Goal: Task Accomplishment & Management: Manage account settings

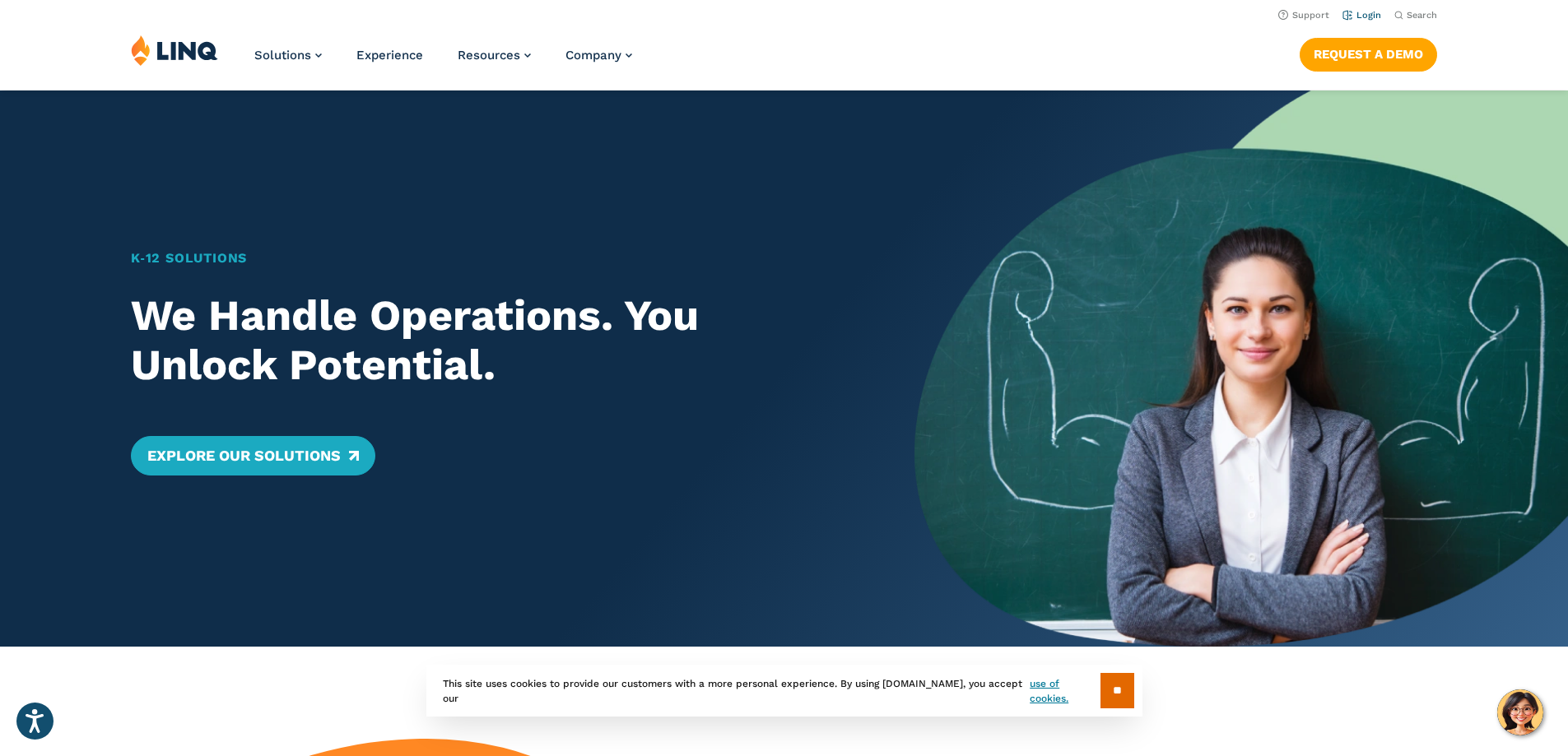
click at [1361, 10] on link "Login" at bounding box center [1361, 15] width 38 height 10
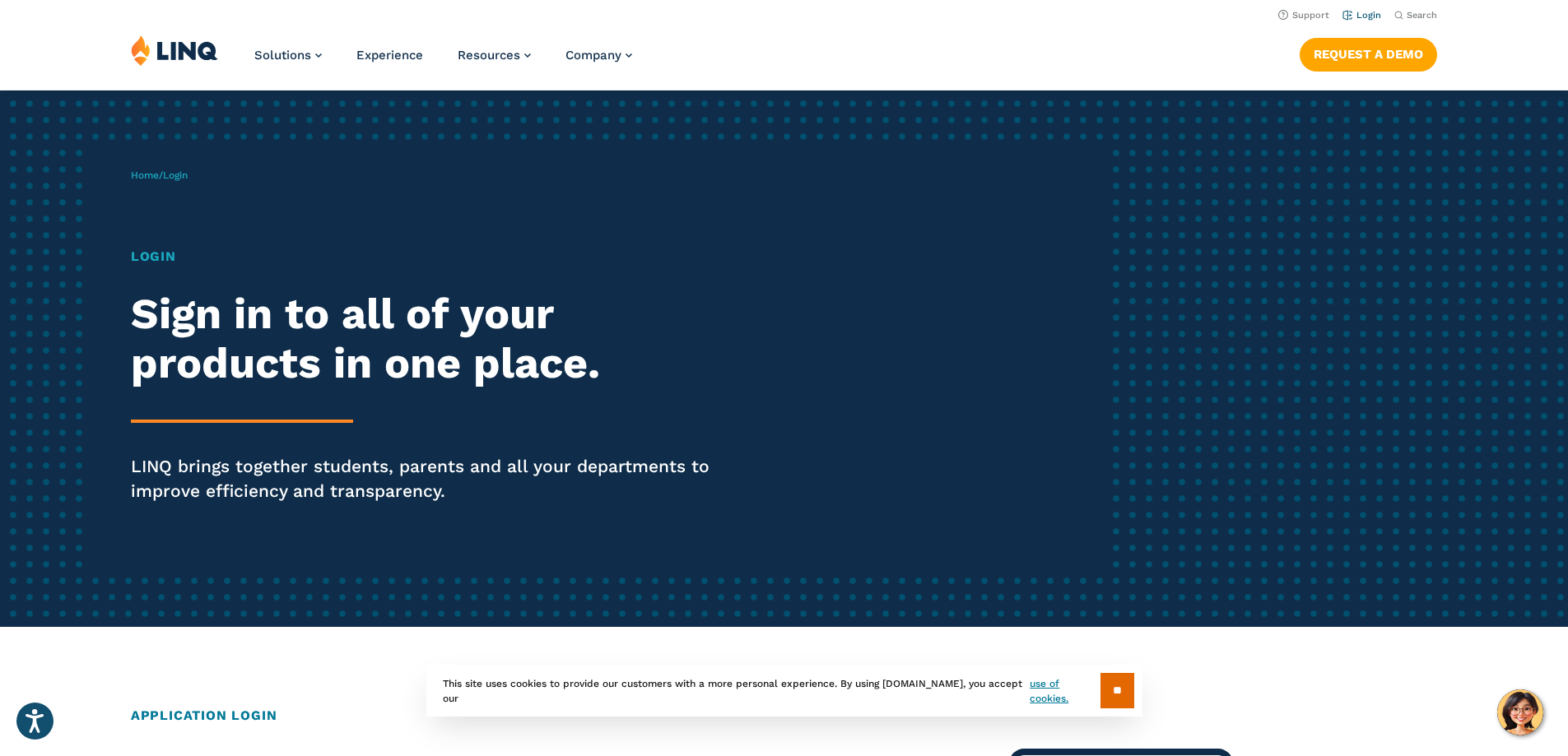
click at [1359, 16] on link "Login" at bounding box center [1361, 15] width 38 height 10
click at [1133, 692] on input "**" at bounding box center [1117, 691] width 34 height 36
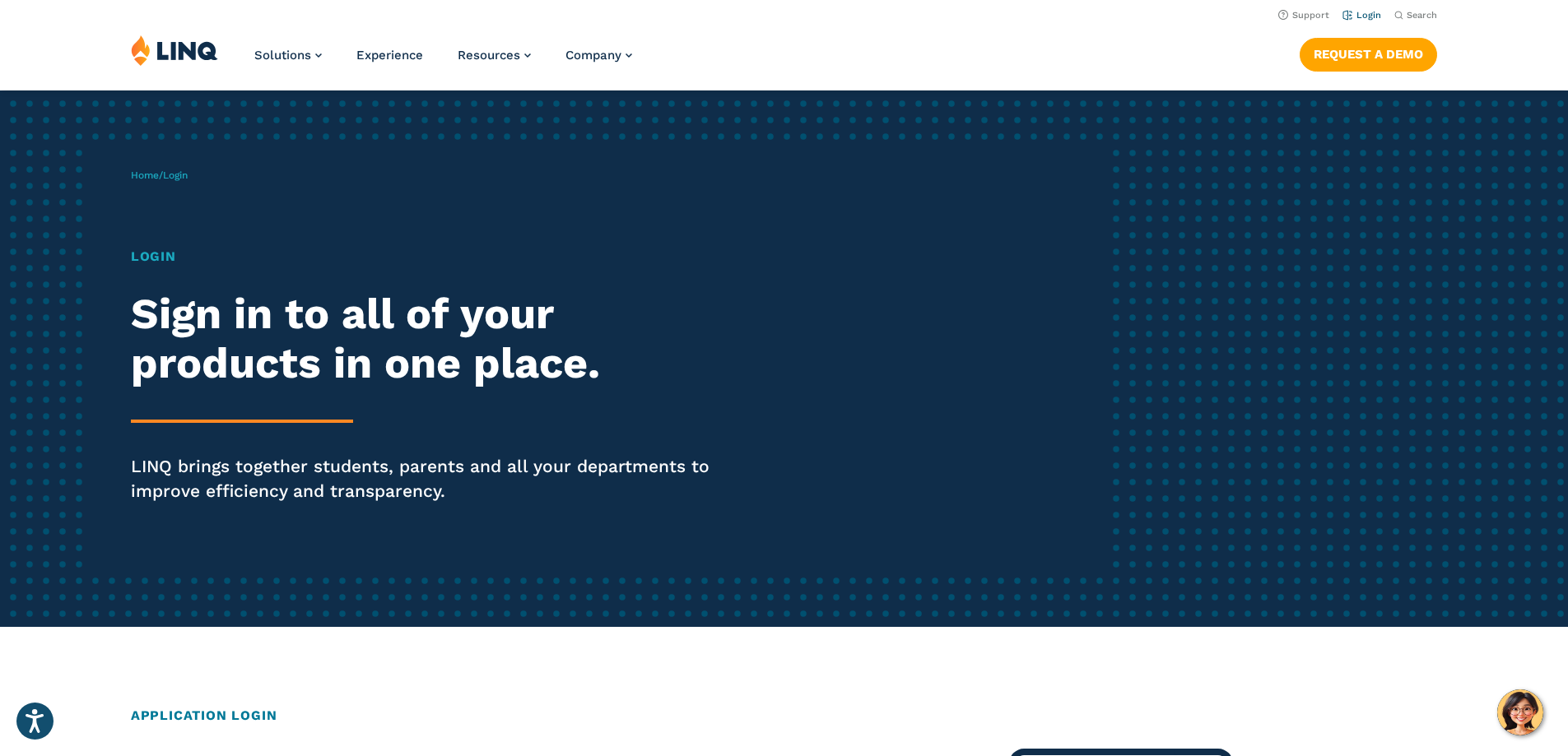
click at [1354, 11] on link "Login" at bounding box center [1361, 15] width 38 height 10
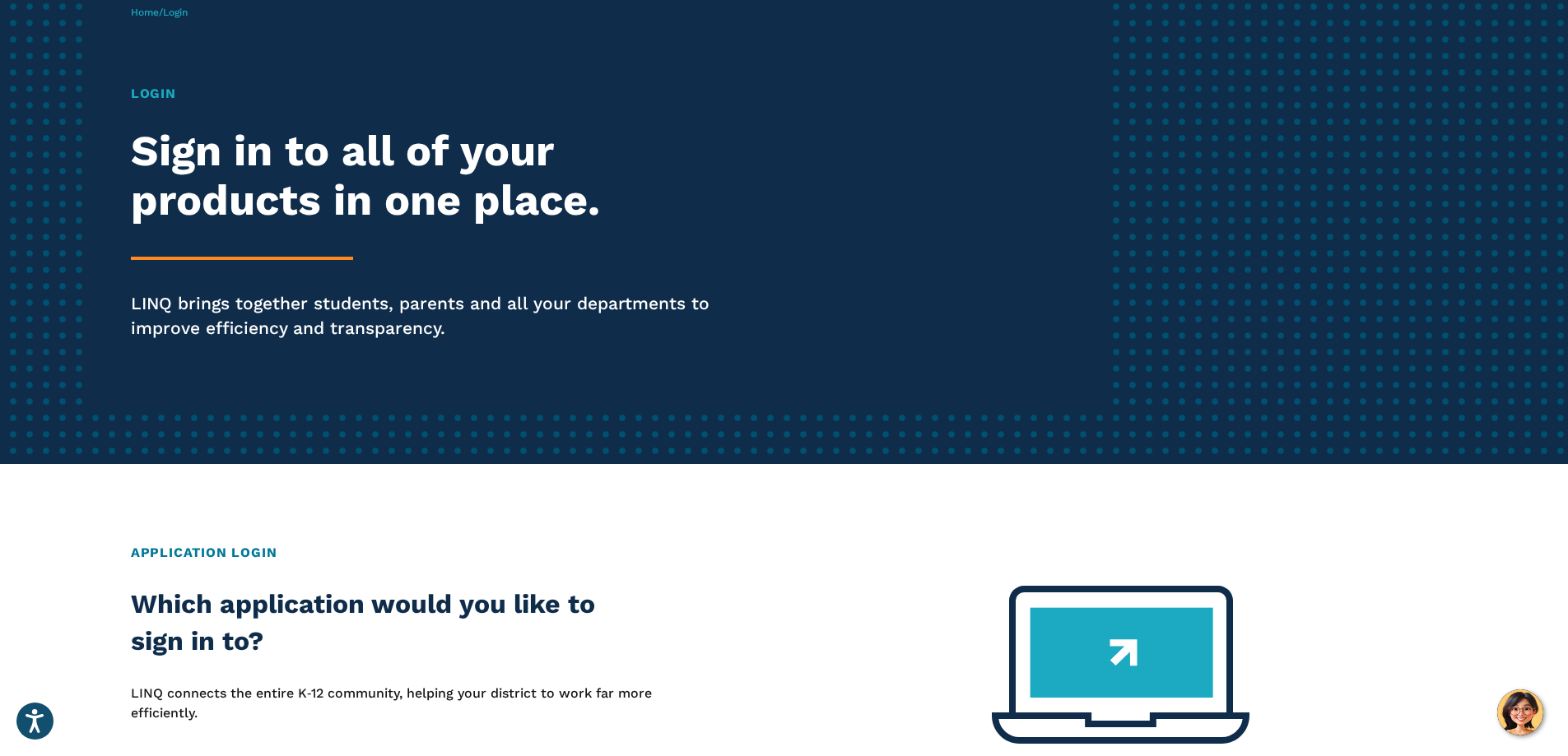
scroll to position [165, 0]
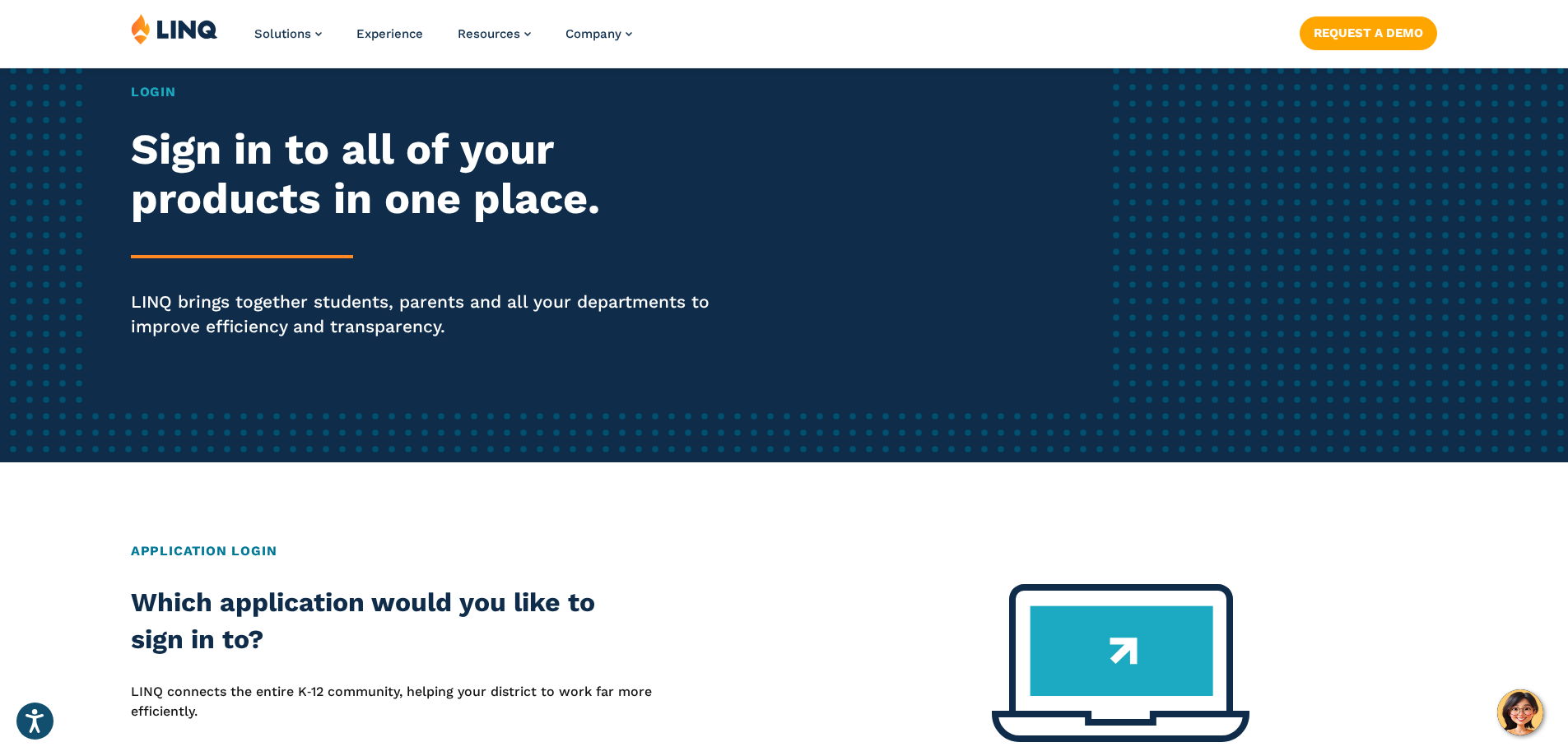
click at [139, 99] on h1 "Login" at bounding box center [433, 92] width 604 height 20
click at [141, 91] on h1 "Login" at bounding box center [433, 92] width 604 height 20
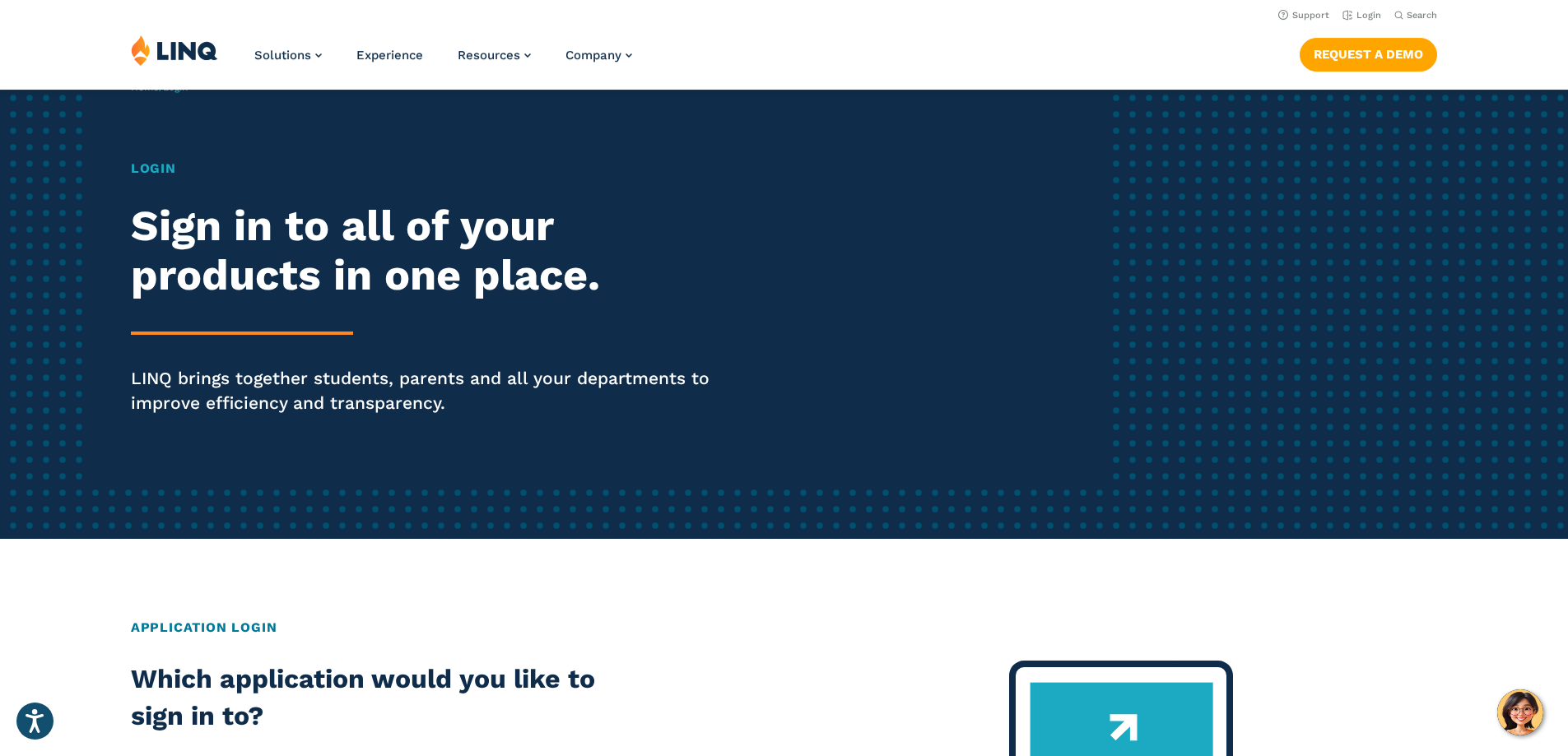
scroll to position [0, 0]
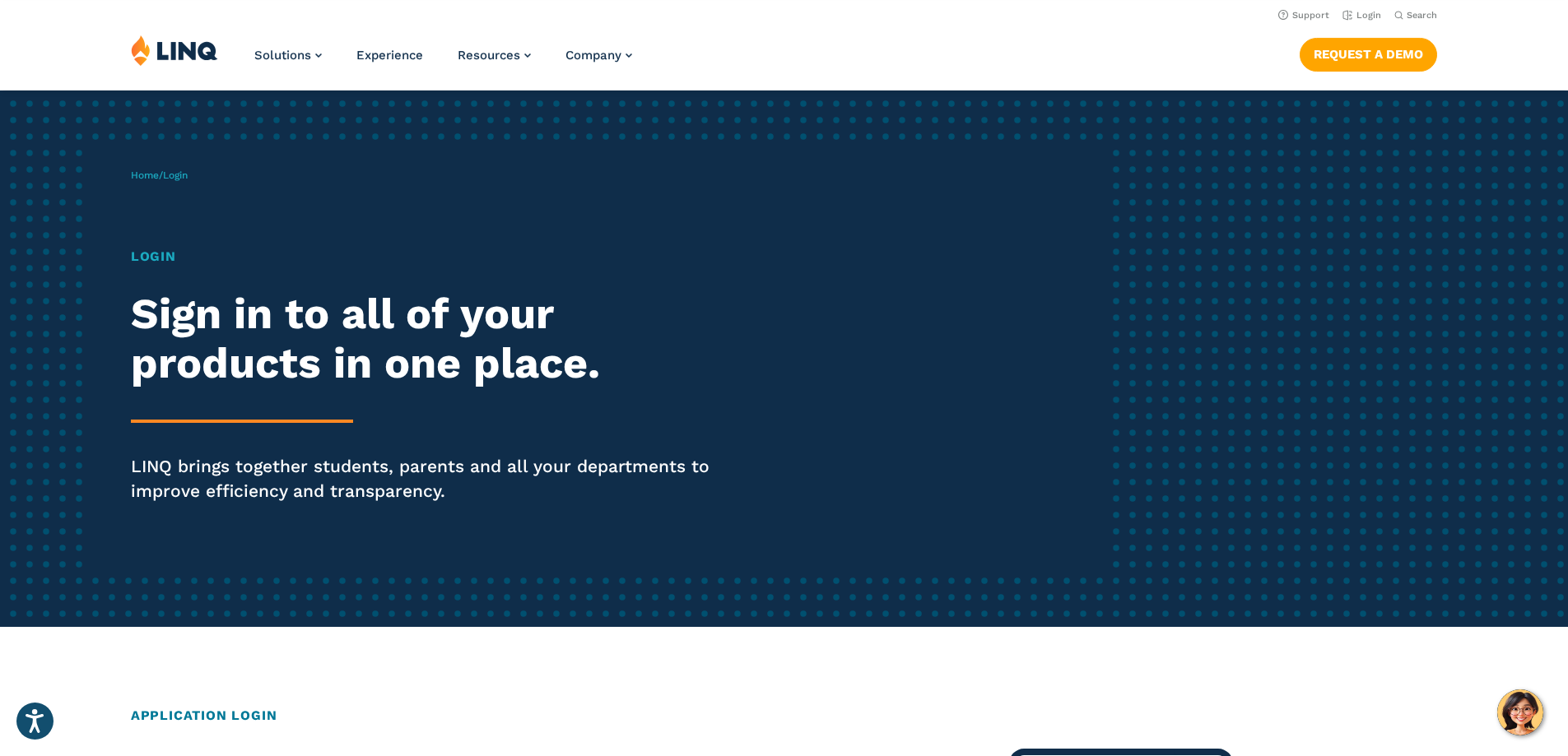
click at [224, 246] on div "Home / Login Login Sign in to all of your products in one place. LINQ brings to…" at bounding box center [621, 358] width 979 height 421
click at [195, 257] on h1 "Login" at bounding box center [433, 256] width 604 height 20
click at [181, 178] on span "Login" at bounding box center [175, 175] width 24 height 11
click at [173, 253] on h1 "Login" at bounding box center [433, 256] width 604 height 20
drag, startPoint x: 203, startPoint y: 415, endPoint x: 151, endPoint y: 318, distance: 110.1
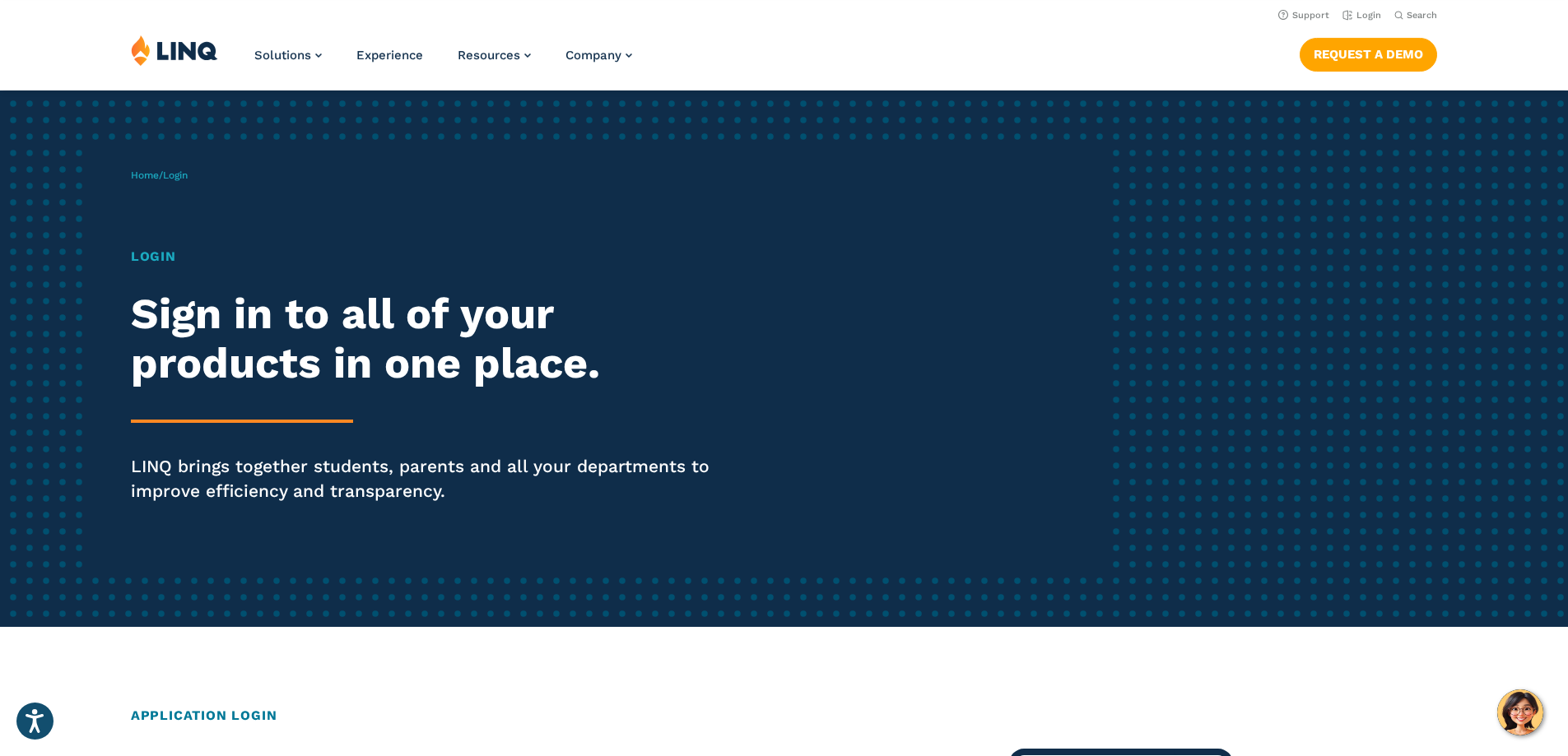
click at [203, 407] on div "Login Sign in to all of your products in one place. LINQ brings together studen…" at bounding box center [433, 398] width 604 height 303
click at [162, 243] on div "Home / Login Login Sign in to all of your products in one place. LINQ brings to…" at bounding box center [621, 358] width 979 height 421
click at [162, 255] on h1 "Login" at bounding box center [433, 256] width 604 height 20
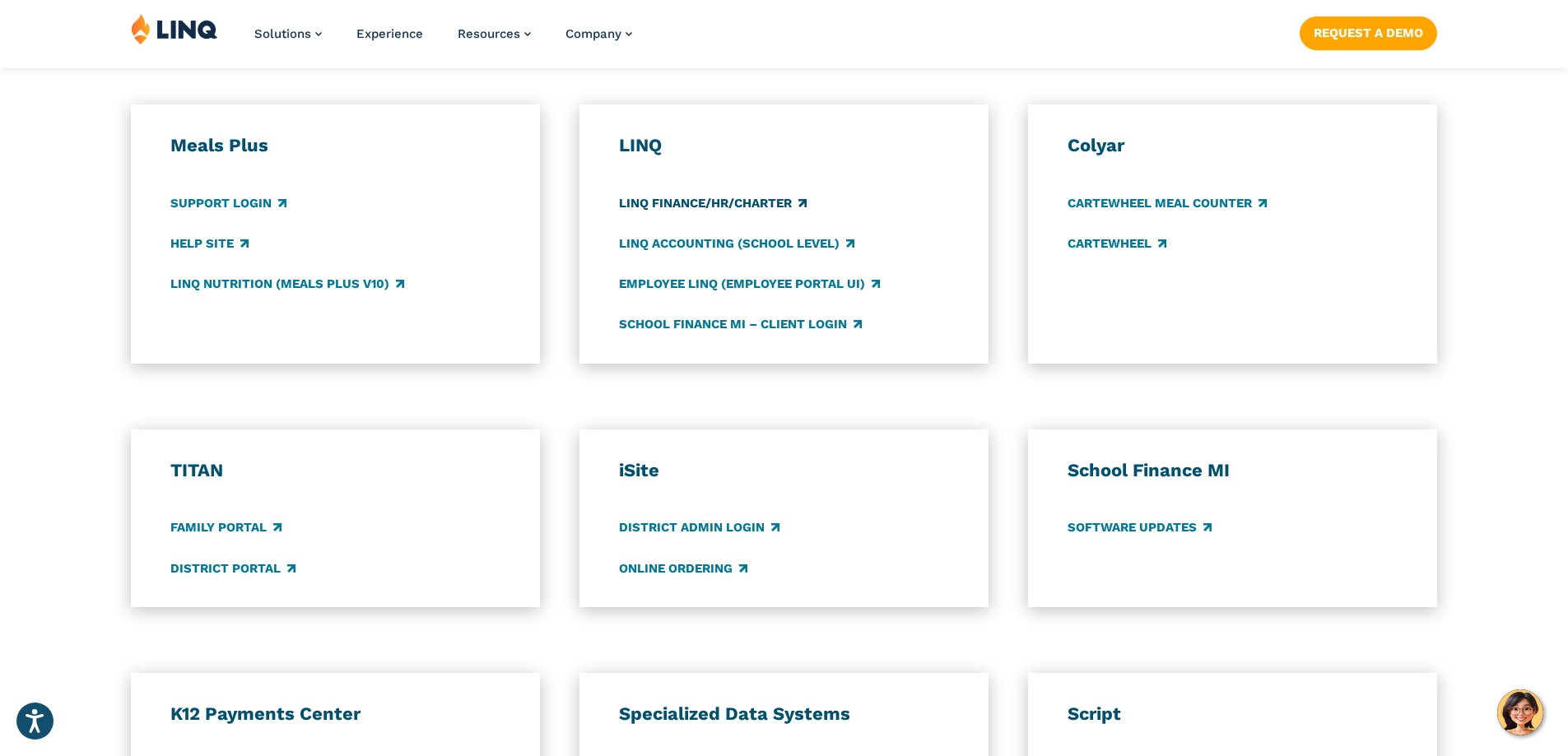
scroll to position [905, 0]
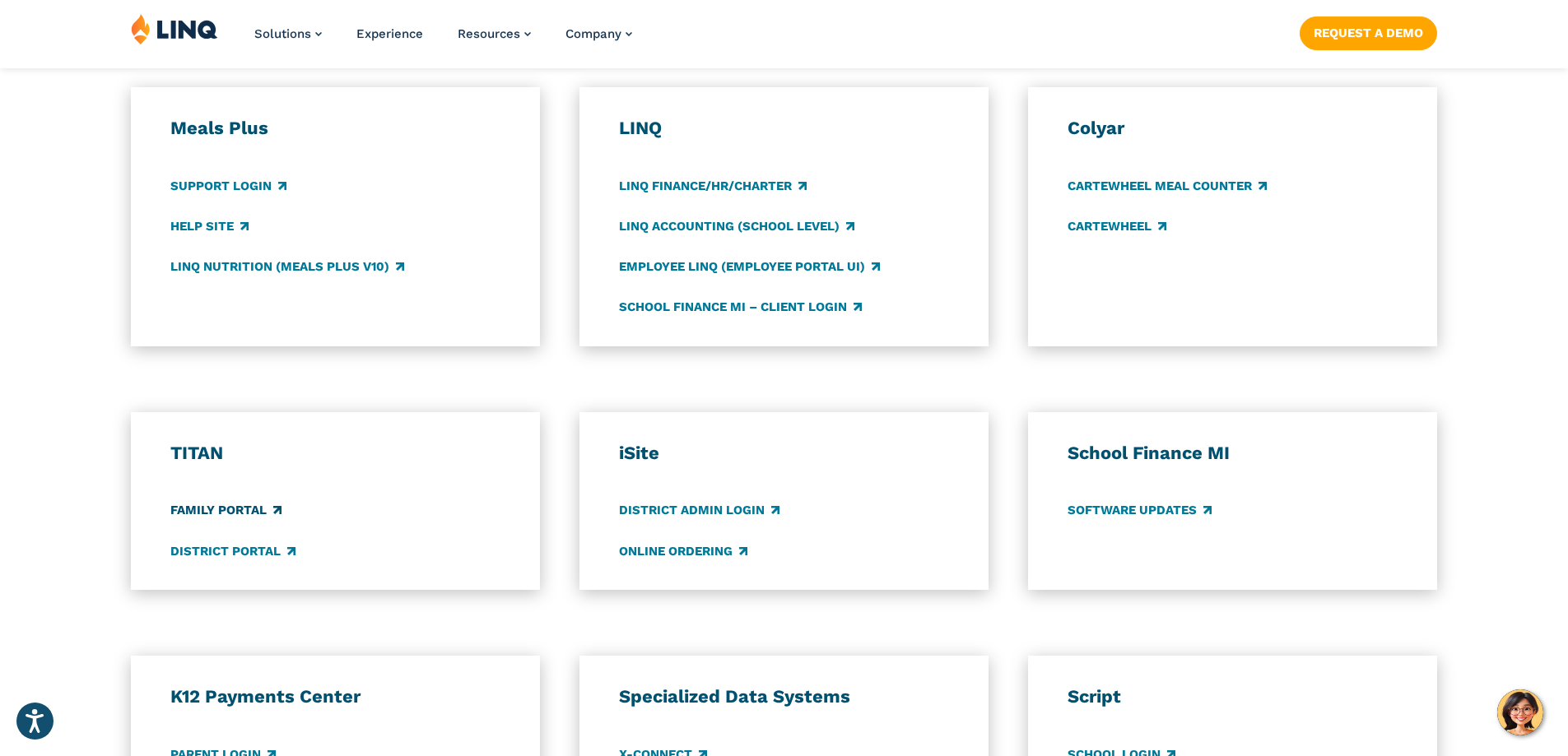
click at [218, 510] on link "Family Portal" at bounding box center [226, 510] width 111 height 18
